Goal: Information Seeking & Learning: Learn about a topic

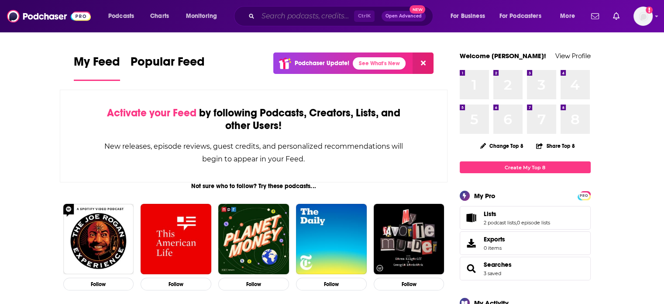
click at [281, 15] on input "Search podcasts, credits, & more..." at bounding box center [306, 16] width 96 height 14
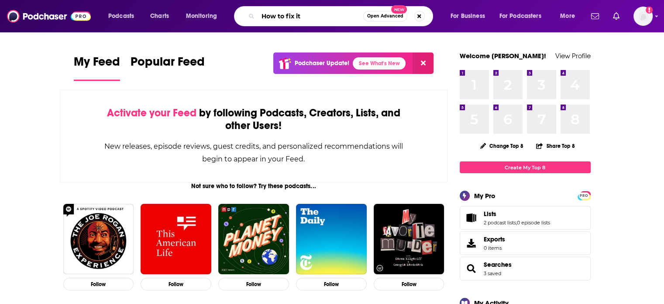
type input "How to fix it"
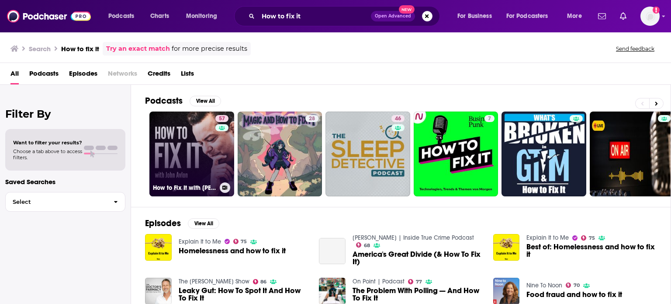
click at [207, 141] on link "57 How to Fix It with [PERSON_NAME]" at bounding box center [191, 153] width 85 height 85
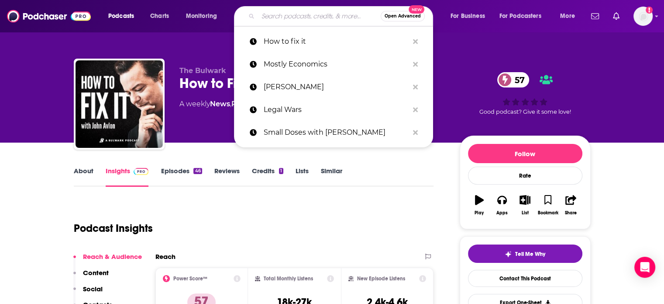
click at [273, 19] on input "Search podcasts, credits, & more..." at bounding box center [319, 16] width 123 height 14
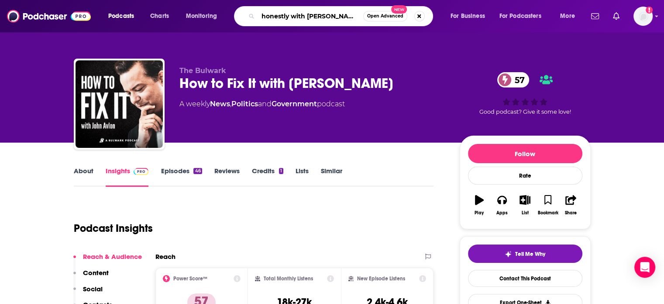
type input "honestly with [PERSON_NAME]"
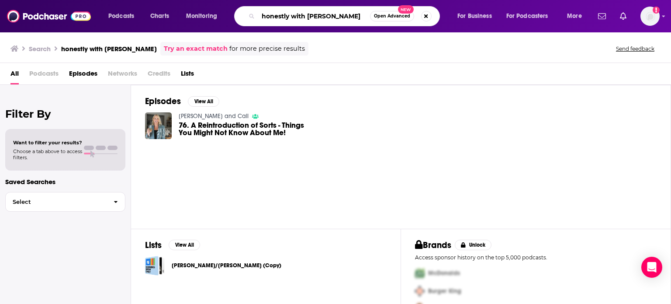
drag, startPoint x: 342, startPoint y: 16, endPoint x: 300, endPoint y: 13, distance: 42.1
click at [300, 13] on input "honestly with [PERSON_NAME]" at bounding box center [314, 16] width 112 height 14
click at [310, 12] on input "honestly with [PERSON_NAME]" at bounding box center [314, 16] width 112 height 14
click at [344, 16] on input "honestly with [PERSON_NAME]" at bounding box center [314, 16] width 112 height 14
drag, startPoint x: 344, startPoint y: 17, endPoint x: 310, endPoint y: 14, distance: 34.2
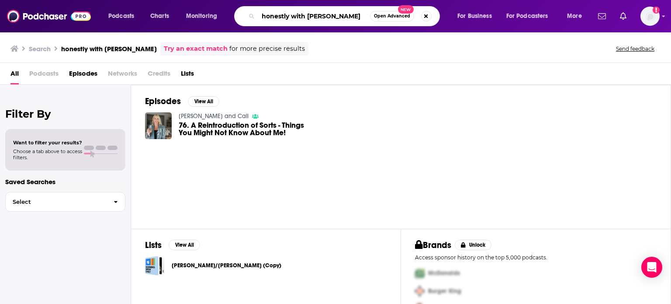
click at [310, 14] on input "honestly with [PERSON_NAME]" at bounding box center [314, 16] width 112 height 14
click at [320, 15] on input "honestly with [PERSON_NAME]" at bounding box center [314, 16] width 112 height 14
click at [342, 17] on input "honestly with [PERSON_NAME]" at bounding box center [314, 16] width 112 height 14
type input "honestly with [PERSON_NAME]"
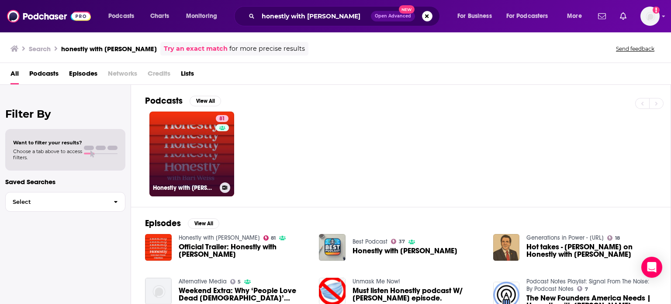
click at [192, 158] on link "81 Honestly with [PERSON_NAME]" at bounding box center [191, 153] width 85 height 85
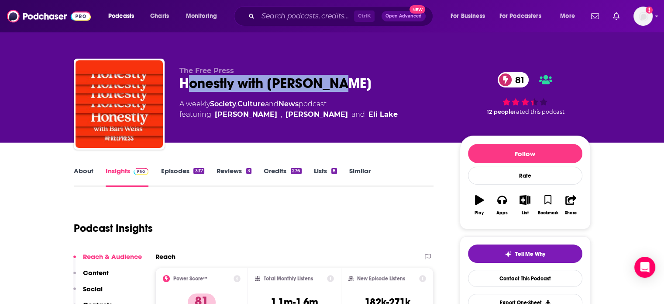
drag, startPoint x: 332, startPoint y: 83, endPoint x: 185, endPoint y: 82, distance: 147.2
click at [185, 82] on div "Honestly with [PERSON_NAME] 81" at bounding box center [313, 83] width 266 height 17
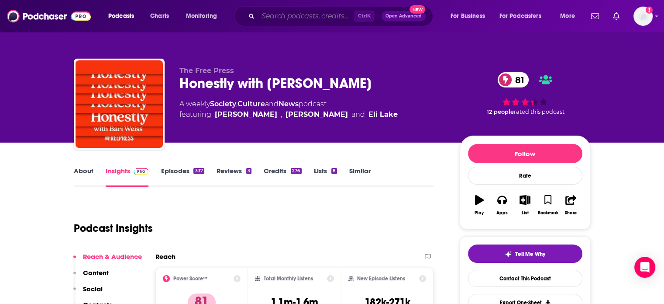
click at [283, 18] on input "Search podcasts, credits, & more..." at bounding box center [306, 16] width 96 height 14
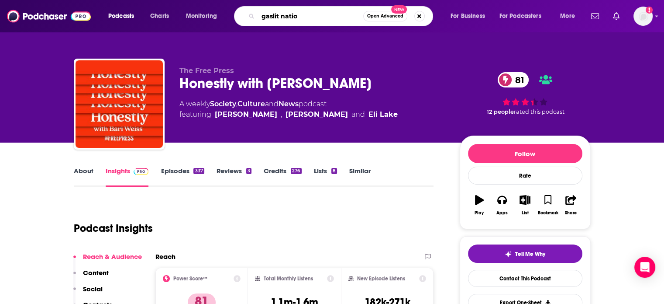
type input "gaslit nation"
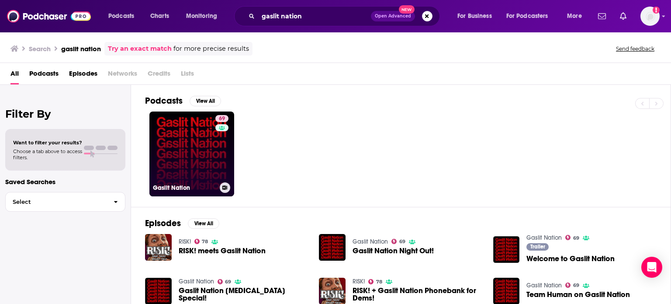
click at [188, 159] on link "69 Gaslit Nation" at bounding box center [191, 153] width 85 height 85
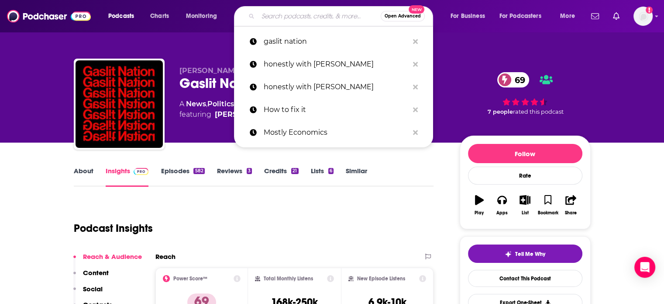
click at [308, 11] on input "Search podcasts, credits, & more..." at bounding box center [319, 16] width 123 height 14
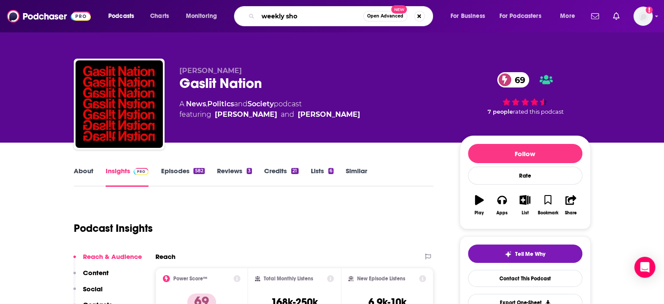
type input "weekly show"
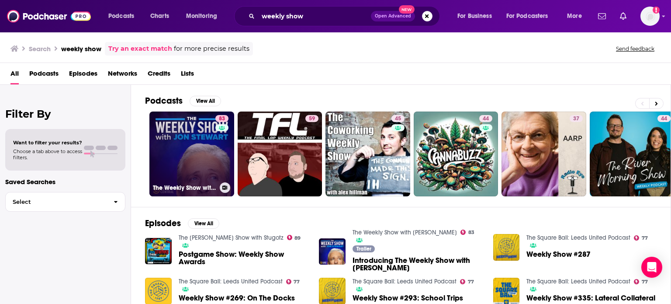
click at [183, 137] on link "83 The Weekly Show with [PERSON_NAME]" at bounding box center [191, 153] width 85 height 85
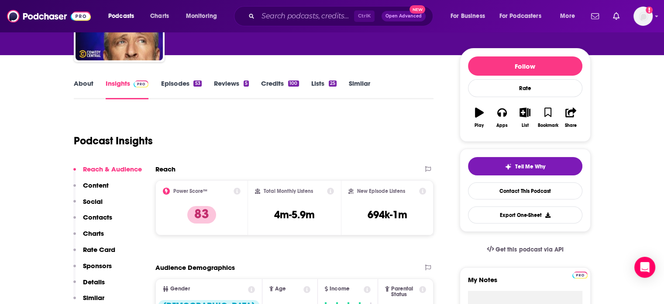
scroll to position [44, 0]
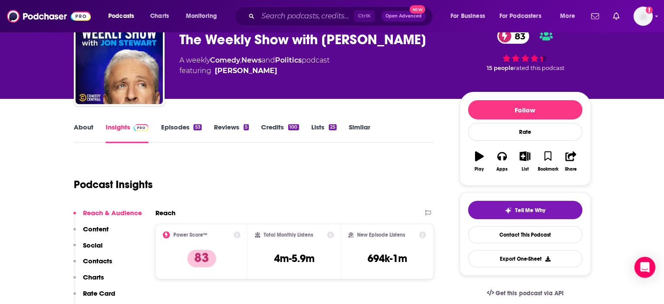
click at [178, 128] on link "Episodes 53" at bounding box center [181, 133] width 41 height 20
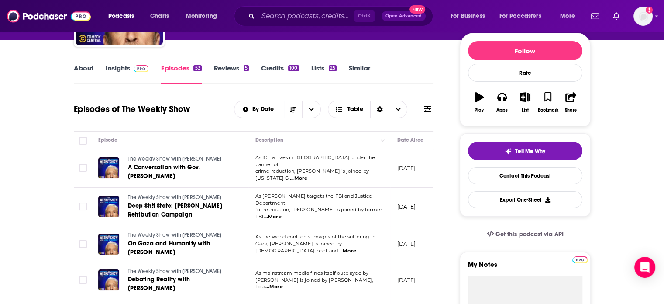
scroll to position [87, 0]
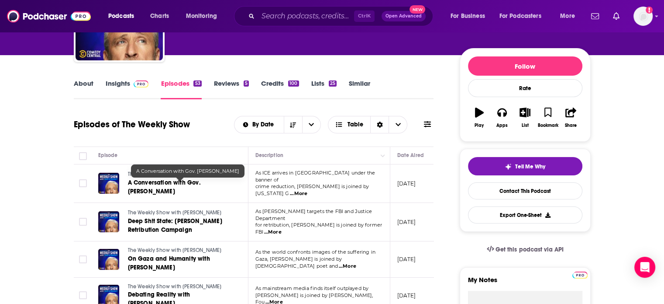
click at [180, 181] on span "A Conversation with Gov. [PERSON_NAME]" at bounding box center [164, 187] width 73 height 16
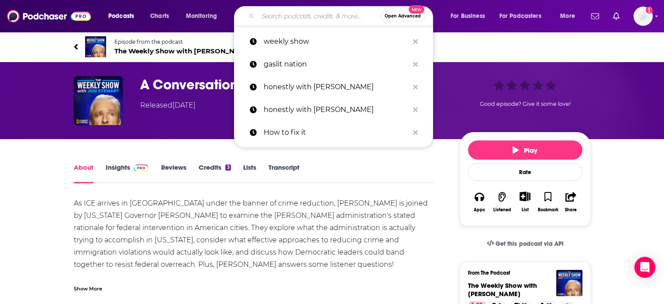
click at [273, 14] on input "Search podcasts, credits, & more..." at bounding box center [319, 16] width 123 height 14
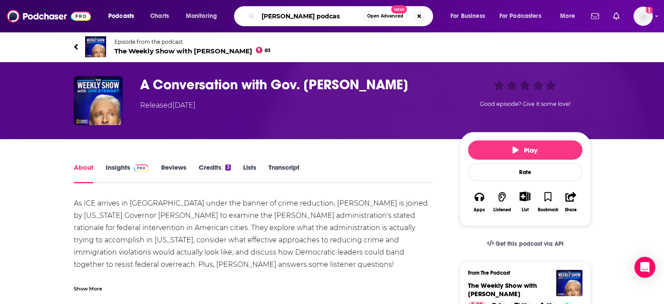
type input "[PERSON_NAME] podcast"
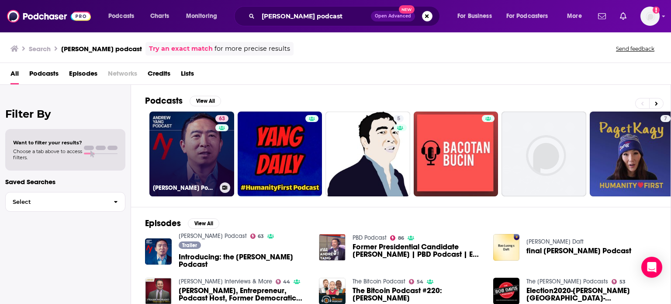
click at [190, 159] on link "63 [PERSON_NAME] Podcast" at bounding box center [191, 153] width 85 height 85
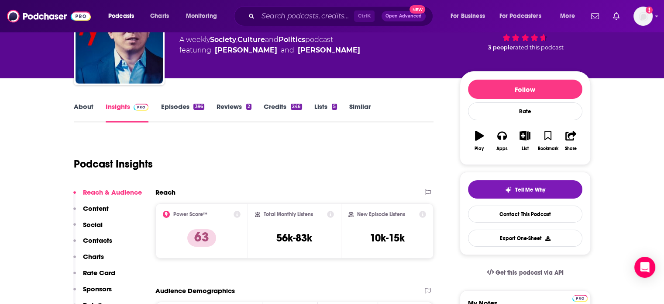
scroll to position [44, 0]
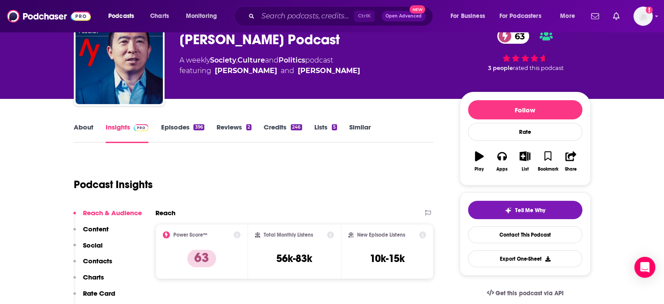
click at [178, 125] on link "Episodes 396" at bounding box center [182, 133] width 43 height 20
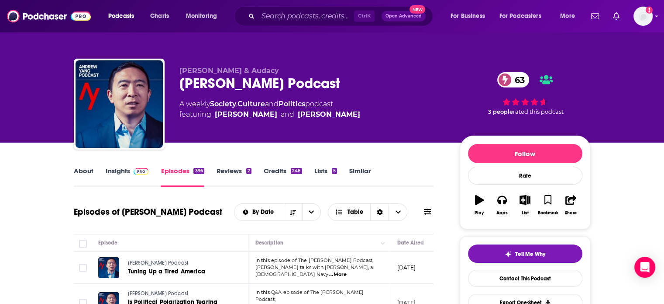
click at [121, 168] on link "Insights" at bounding box center [127, 176] width 43 height 20
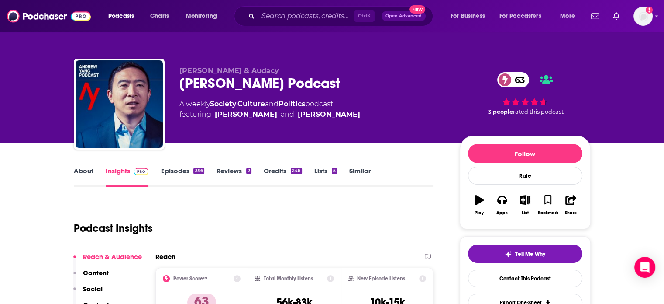
click at [86, 167] on link "About" at bounding box center [84, 176] width 20 height 20
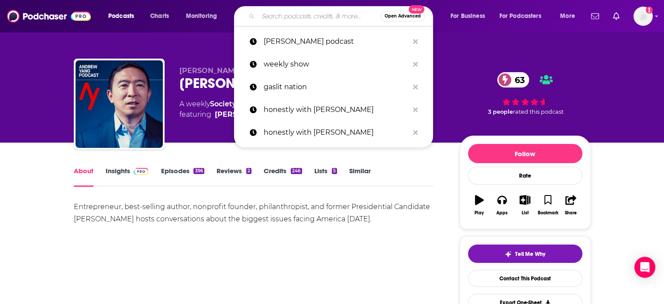
click at [294, 21] on input "Search podcasts, credits, & more..." at bounding box center [319, 16] width 123 height 14
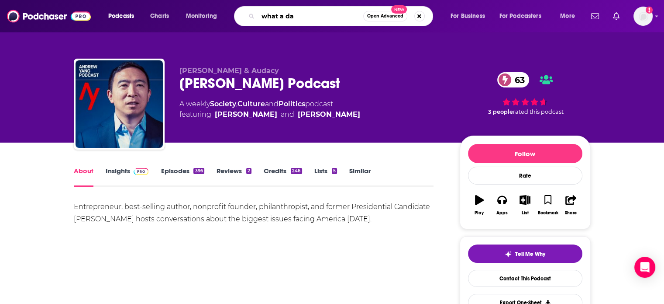
type input "what a day"
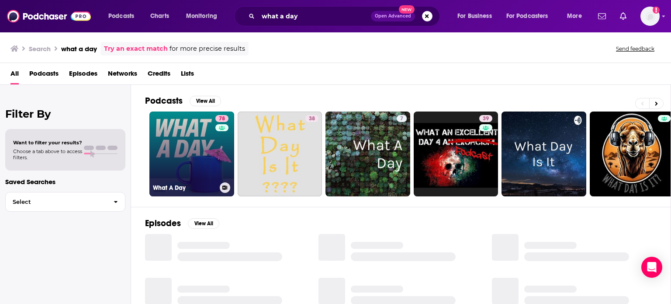
click at [197, 152] on link "78 What A Day" at bounding box center [191, 153] width 85 height 85
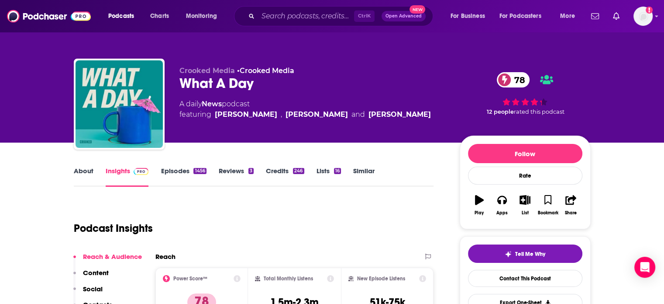
click at [180, 171] on link "Episodes 1456" at bounding box center [183, 176] width 45 height 20
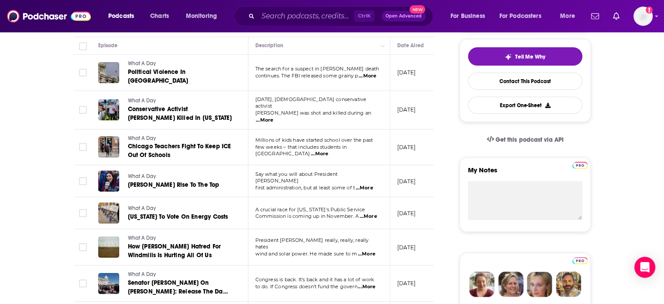
scroll to position [87, 0]
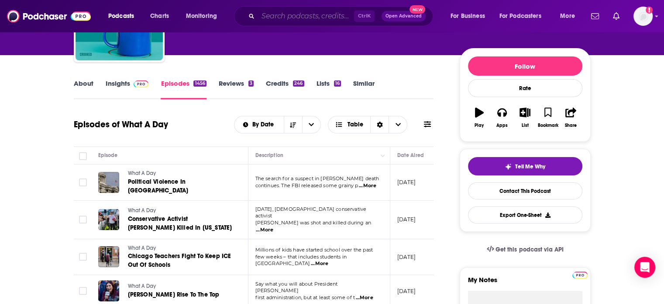
click at [288, 20] on input "Search podcasts, credits, & more..." at bounding box center [306, 16] width 96 height 14
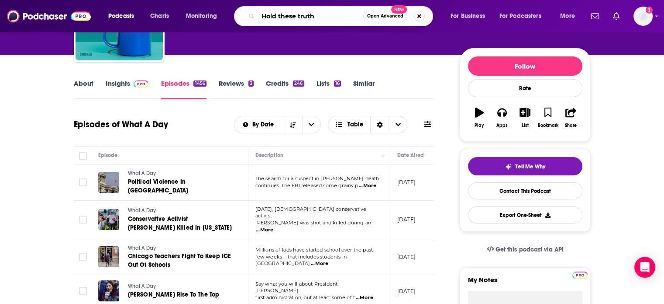
type input "Hold these truths"
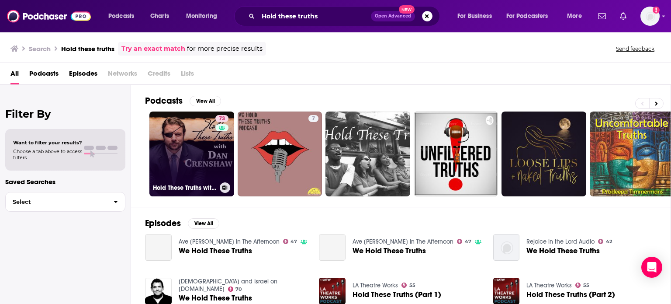
click at [202, 157] on link "73 Hold These Truths with [PERSON_NAME]" at bounding box center [191, 153] width 85 height 85
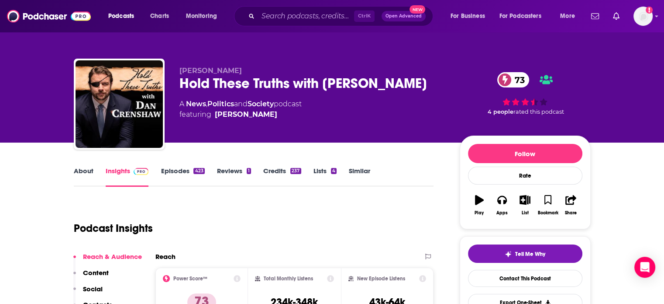
click at [171, 167] on link "Episodes 423" at bounding box center [183, 176] width 44 height 20
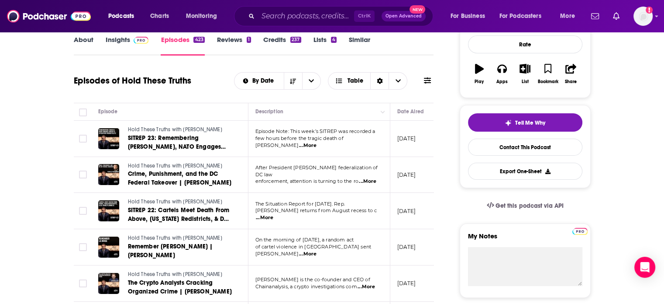
scroll to position [175, 0]
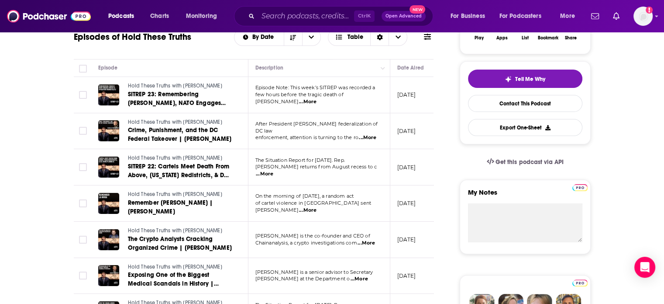
click at [368, 134] on span "...More" at bounding box center [367, 137] width 17 height 7
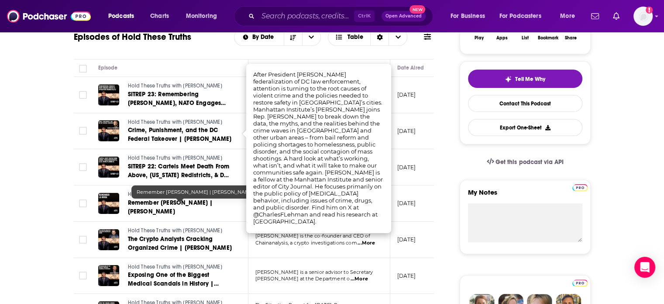
click at [175, 215] on td "Hold These Truths with [PERSON_NAME] Remember [PERSON_NAME] | [PERSON_NAME]" at bounding box center [169, 203] width 157 height 36
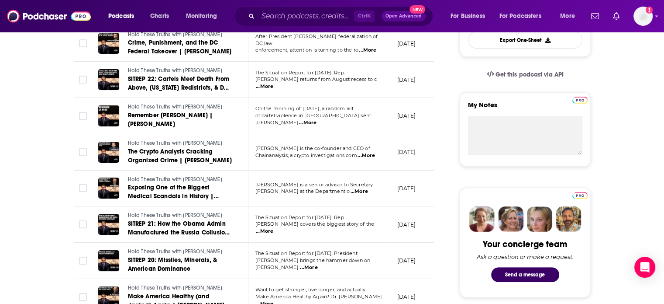
scroll to position [306, 0]
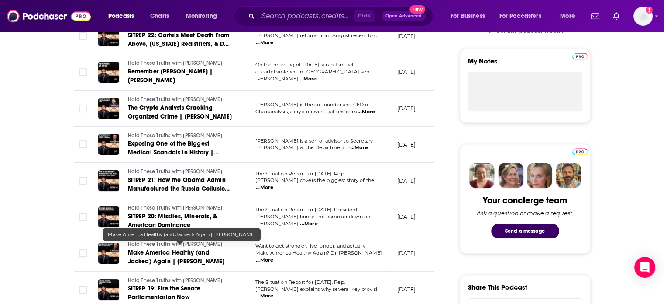
click at [198, 252] on span "Make America Healthy (and Jacked) Again | [PERSON_NAME]" at bounding box center [176, 257] width 97 height 16
